Goal: Task Accomplishment & Management: Use online tool/utility

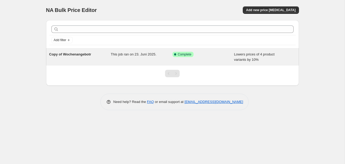
click at [132, 56] on span "This job ran on 23. Juni 2025." at bounding box center [133, 54] width 45 height 4
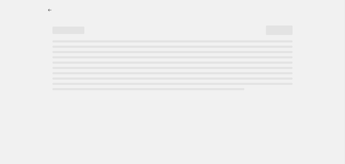
select select "percentage"
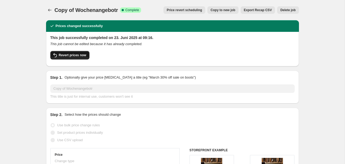
click at [57, 56] on icon "button" at bounding box center [55, 55] width 6 height 6
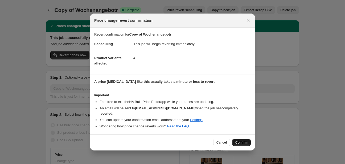
click at [239, 142] on span "Confirm" at bounding box center [241, 143] width 12 height 4
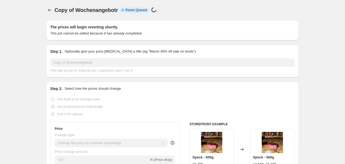
select select "percentage"
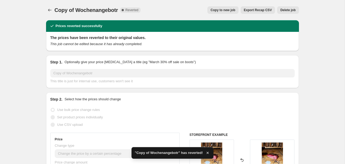
click at [220, 11] on span "Copy to new job" at bounding box center [222, 10] width 25 height 4
select select "percentage"
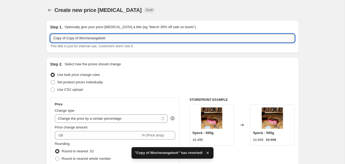
click at [120, 38] on input "Copy of Copy of Wochenangebotr" at bounding box center [172, 38] width 244 height 9
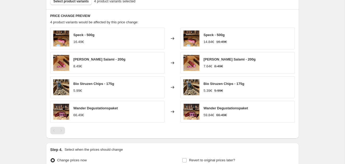
scroll to position [274, 0]
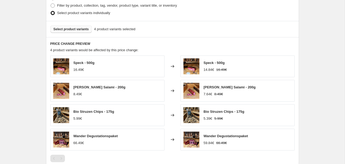
type input "Angebot -10%"
click at [72, 29] on span "Select product variants" at bounding box center [70, 29] width 35 height 4
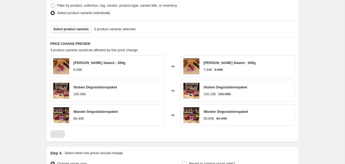
click at [70, 29] on span "Select product variants" at bounding box center [70, 29] width 35 height 4
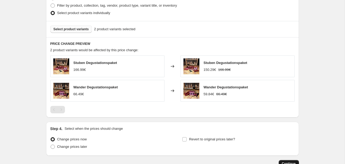
click at [290, 162] on button "Continue" at bounding box center [288, 163] width 20 height 7
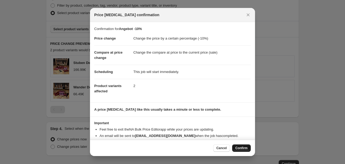
click at [240, 148] on span "Confirm" at bounding box center [241, 148] width 12 height 4
